Goal: Complete application form

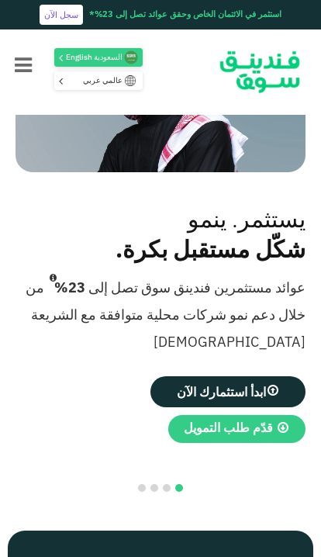
click at [234, 443] on link "قدّم طلب التمويل" at bounding box center [236, 429] width 137 height 28
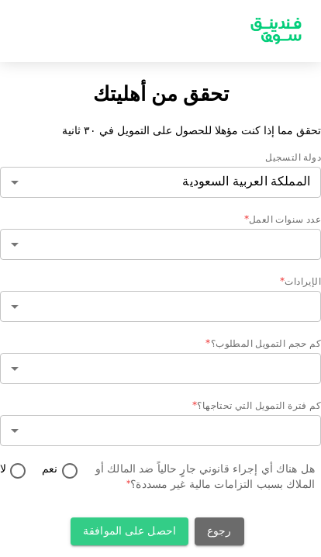
click at [121, 528] on button "احصل على الموافقة" at bounding box center [130, 531] width 118 height 28
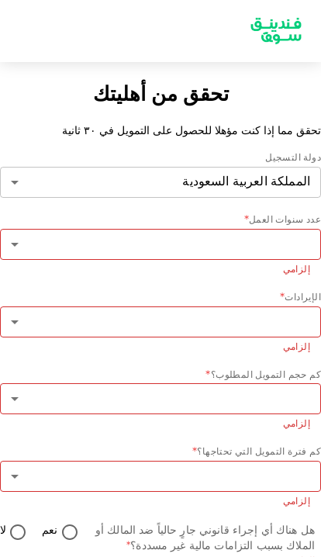
click at [62, 523] on input "نعم" at bounding box center [69, 533] width 23 height 21
radio input "true"
click at [171, 179] on body "تحقق من أهليتك تحقق مما إذا كنت مؤهلا للحصول على التمويل في ٣٠ ثانية دولة التسج…" at bounding box center [160, 278] width 321 height 557
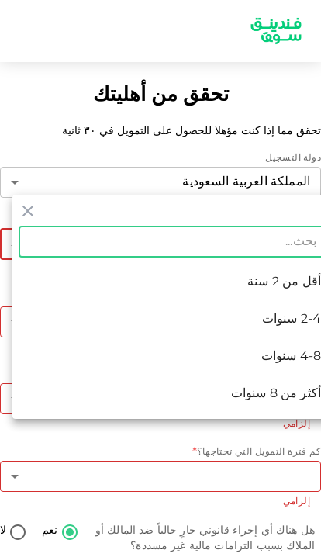
click at [283, 395] on li "أكثر من 8 سنوات" at bounding box center [172, 394] width 321 height 37
type input "4"
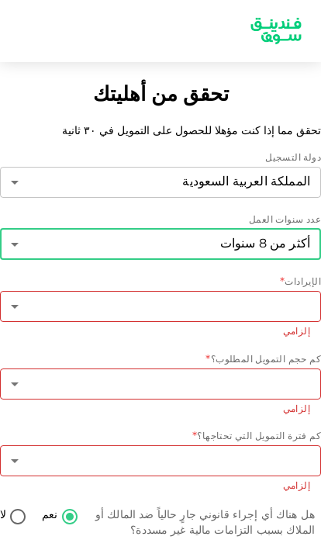
click at [106, 254] on body "تحقق من أهليتك تحقق مما إذا كنت مؤهلا للحصول على التمويل في ٣٠ ثانية دولة التسج…" at bounding box center [160, 278] width 321 height 557
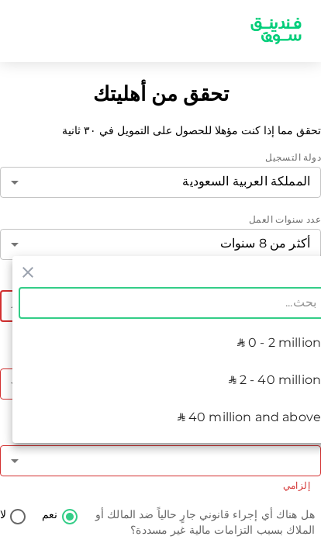
click at [237, 472] on div at bounding box center [160, 278] width 321 height 557
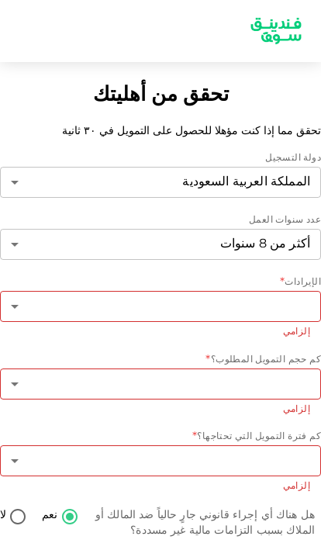
click at [141, 523] on div "تحقق من أهليتك تحقق مما إذا كنت مؤهلا للحصول على التمويل في ٣٠ ثانية دولة التسج…" at bounding box center [160, 278] width 321 height 557
click at [157, 317] on body "تحقق من أهليتك تحقق مما إذا كنت مؤهلا للحصول على التمويل في ٣٠ ثانية دولة التسج…" at bounding box center [160, 278] width 321 height 557
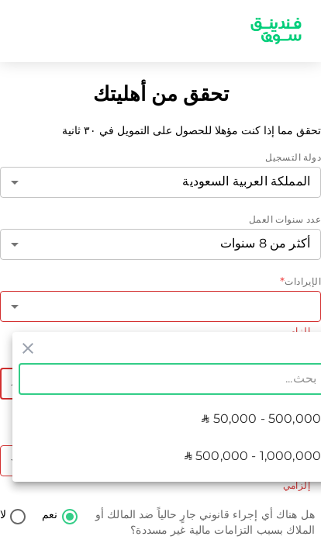
click at [253, 458] on span "ʢ 500,000 - 1,000,000" at bounding box center [253, 457] width 137 height 19
type input "2"
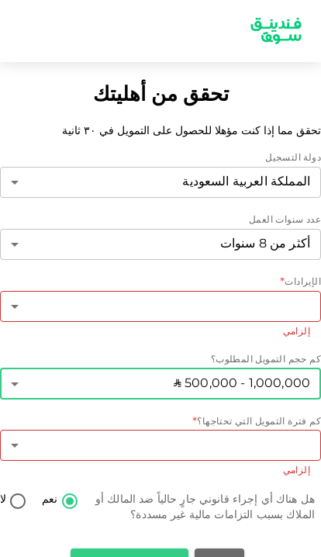
click at [247, 239] on body "تحقق من أهليتك تحقق مما إذا كنت مؤهلا للحصول على التمويل في ٣٠ ثانية دولة التسج…" at bounding box center [160, 278] width 321 height 557
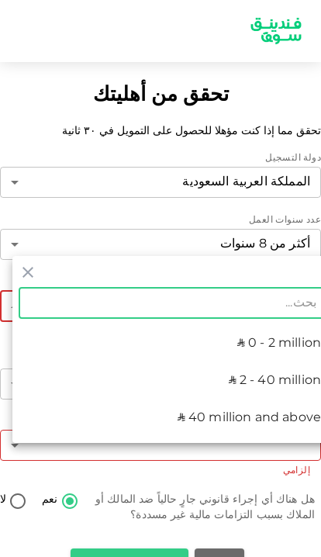
click at [258, 430] on li "ʢ 40 million and above" at bounding box center [172, 418] width 321 height 37
type input "3"
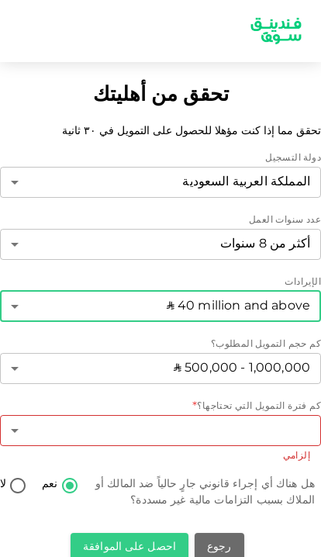
click at [225, 354] on body "تحقق من أهليتك تحقق مما إذا كنت مؤهلا للحصول على التمويل في ٣٠ ثانية دولة التسج…" at bounding box center [160, 278] width 321 height 557
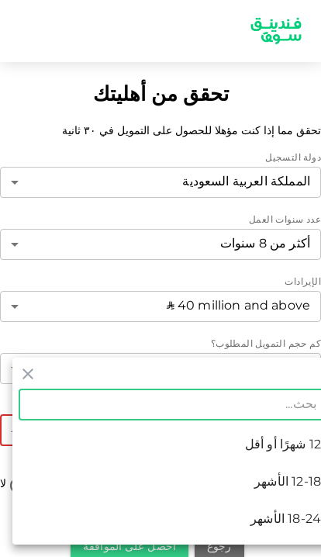
click at [283, 526] on li "18-24 الأشهر" at bounding box center [172, 519] width 321 height 37
type input "3"
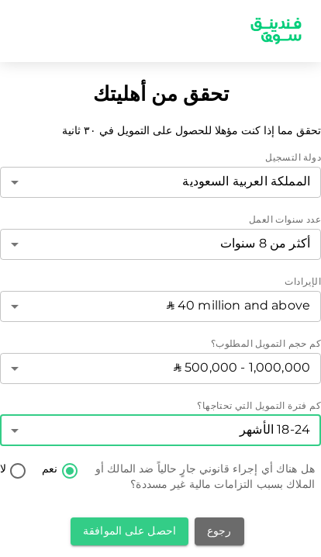
click at [131, 517] on button "احصل على الموافقة" at bounding box center [130, 531] width 118 height 28
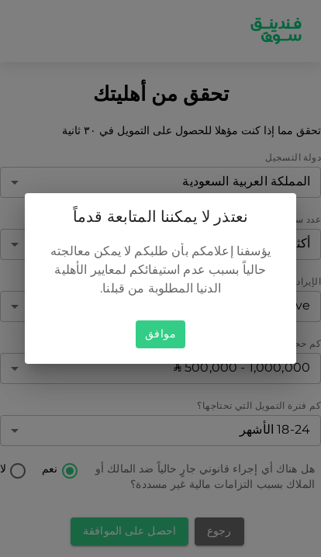
scroll to position [0, 0]
click at [152, 330] on button "موافق" at bounding box center [161, 334] width 50 height 29
click at [151, 330] on button "موافق" at bounding box center [161, 334] width 50 height 29
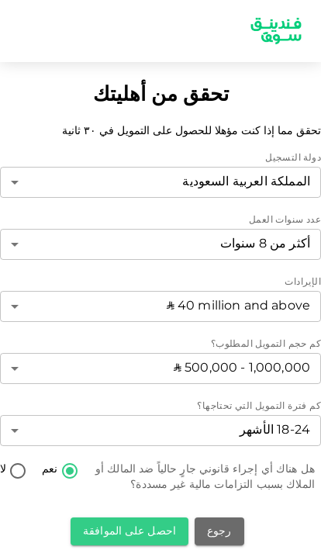
click at [160, 337] on div "كم حجم التمويل المطلوب؟" at bounding box center [160, 345] width 321 height 16
click at [128, 533] on button "احصل على الموافقة" at bounding box center [130, 531] width 118 height 28
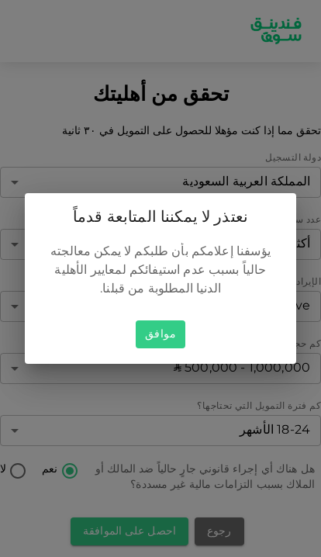
click at [127, 533] on div "نعتذر لا يمكننا المتابعة قدماً يؤسفنا إعلامكم بأن طلبكم لا يمكن معالجته حالياً …" at bounding box center [160, 278] width 321 height 557
click at [130, 534] on div "نعتذر لا يمكننا المتابعة قدماً يؤسفنا إعلامكم بأن طلبكم لا يمكن معالجته حالياً …" at bounding box center [160, 278] width 321 height 557
click at [161, 346] on button "موافق" at bounding box center [161, 334] width 50 height 29
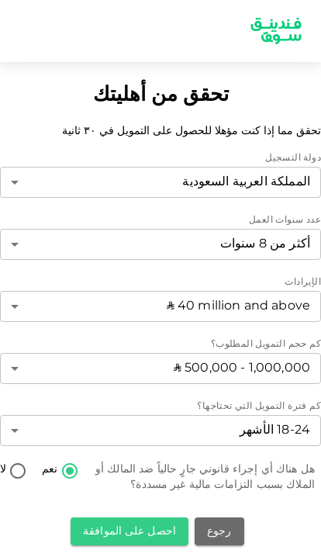
click at [160, 346] on button "موافق" at bounding box center [161, 334] width 50 height 29
click at [160, 340] on div "كم حجم التمويل المطلوب؟" at bounding box center [160, 345] width 321 height 16
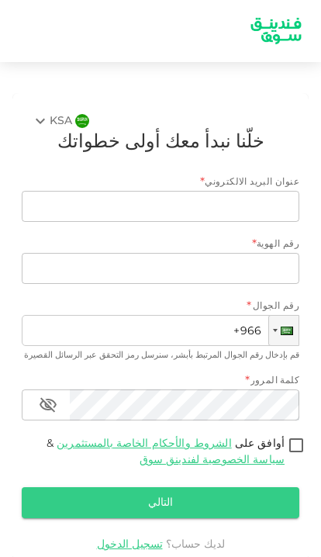
scroll to position [64, 0]
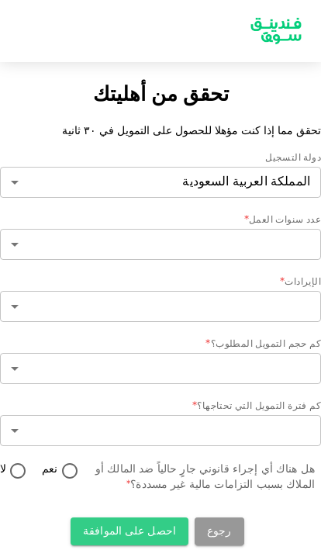
click at [202, 517] on button "رجوع" at bounding box center [220, 531] width 50 height 28
